Goal: Check status: Check status

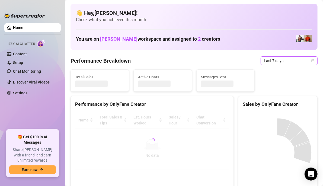
click at [301, 59] on span "Last 7 days" at bounding box center [289, 61] width 51 height 8
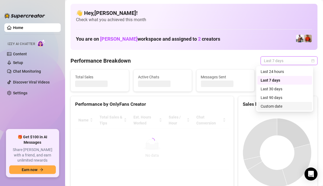
click at [270, 103] on div "Custom date" at bounding box center [285, 106] width 55 height 9
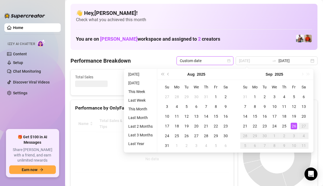
click at [294, 127] on div "26" at bounding box center [294, 126] width 7 height 7
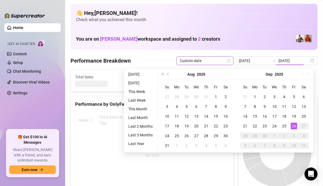
type input "[DATE]"
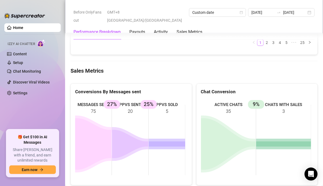
scroll to position [788, 0]
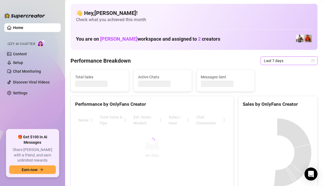
click at [312, 62] on icon "calendar" at bounding box center [313, 60] width 3 height 3
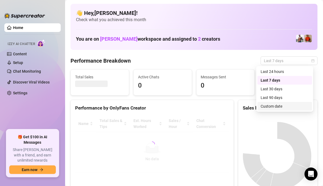
click at [273, 105] on div "Custom date" at bounding box center [285, 106] width 48 height 6
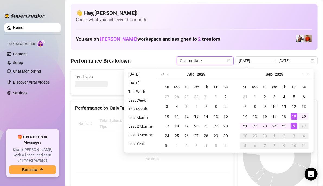
type input "[DATE]"
drag, startPoint x: 292, startPoint y: 127, endPoint x: 297, endPoint y: 137, distance: 11.7
click at [292, 127] on div "26" at bounding box center [294, 126] width 7 height 7
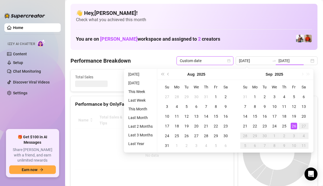
type input "[DATE]"
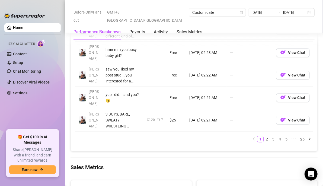
scroll to position [760, 0]
